Goal: Task Accomplishment & Management: Use online tool/utility

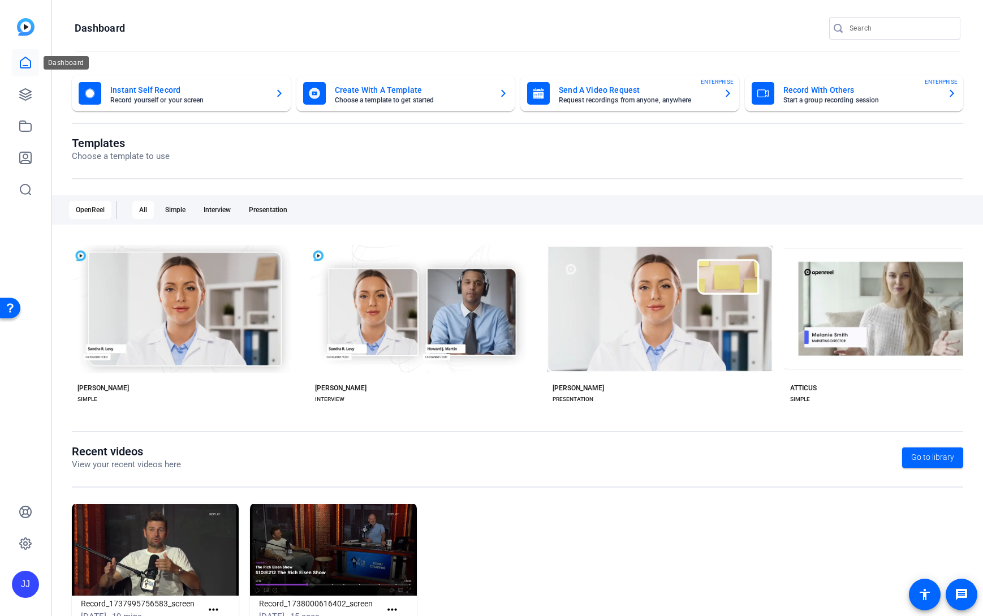
click at [20, 64] on icon at bounding box center [25, 62] width 10 height 11
click at [23, 92] on icon at bounding box center [25, 94] width 11 height 11
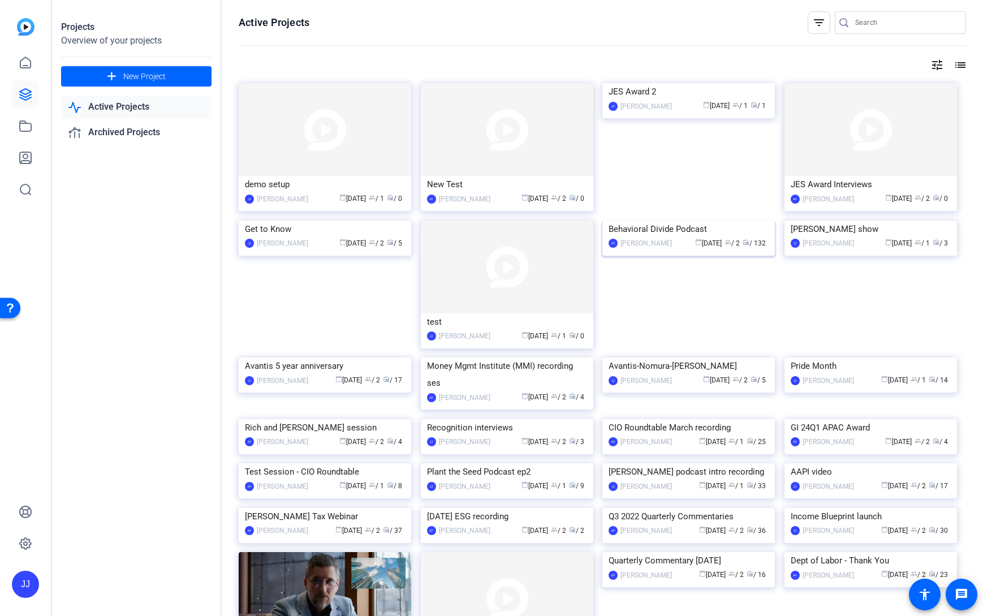
click at [698, 221] on img at bounding box center [689, 221] width 173 height 0
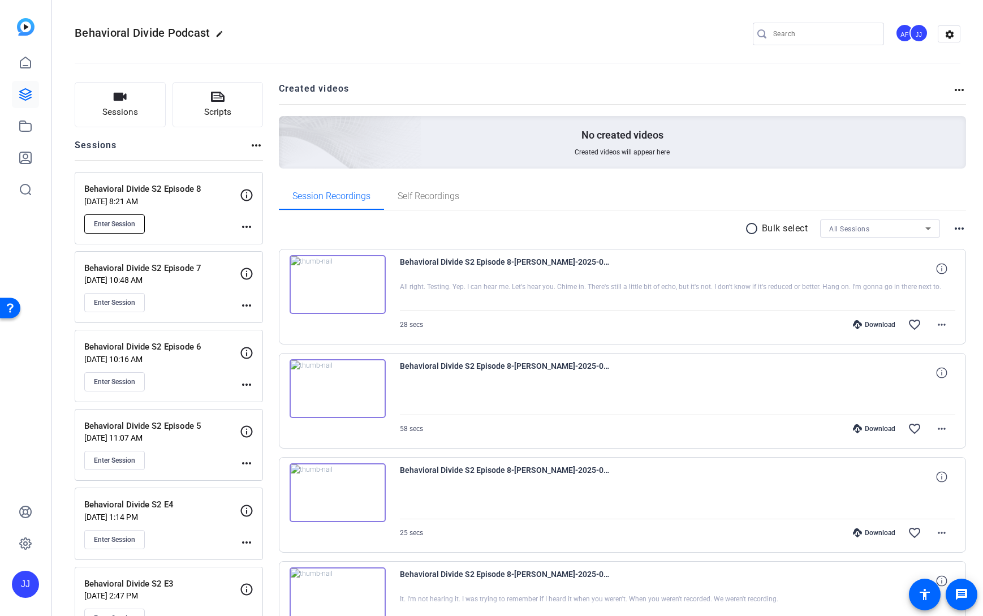
click at [112, 220] on span "Enter Session" at bounding box center [114, 224] width 41 height 9
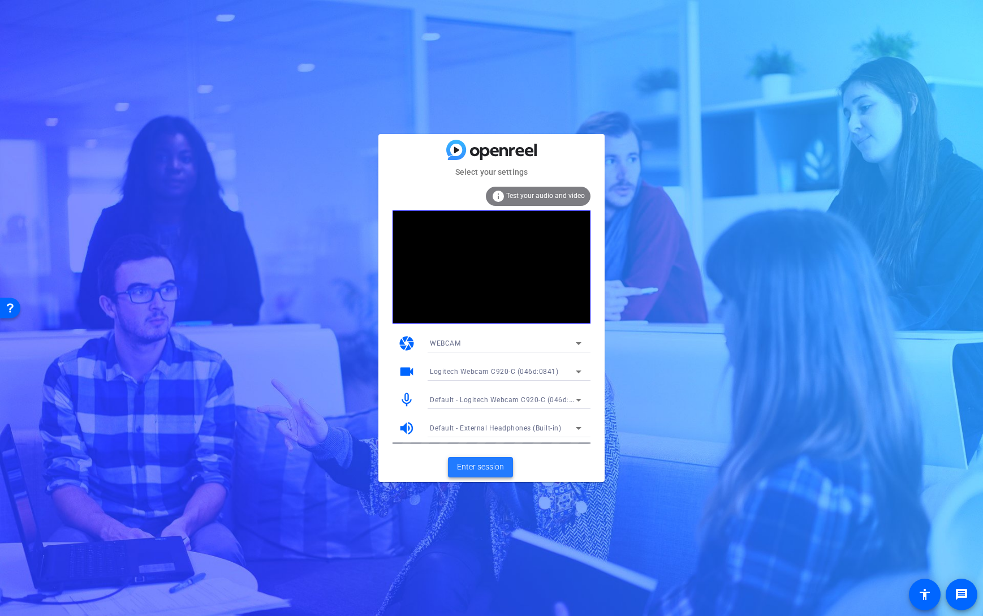
click at [477, 469] on span "Enter session" at bounding box center [480, 467] width 47 height 12
